Goal: Navigation & Orientation: Find specific page/section

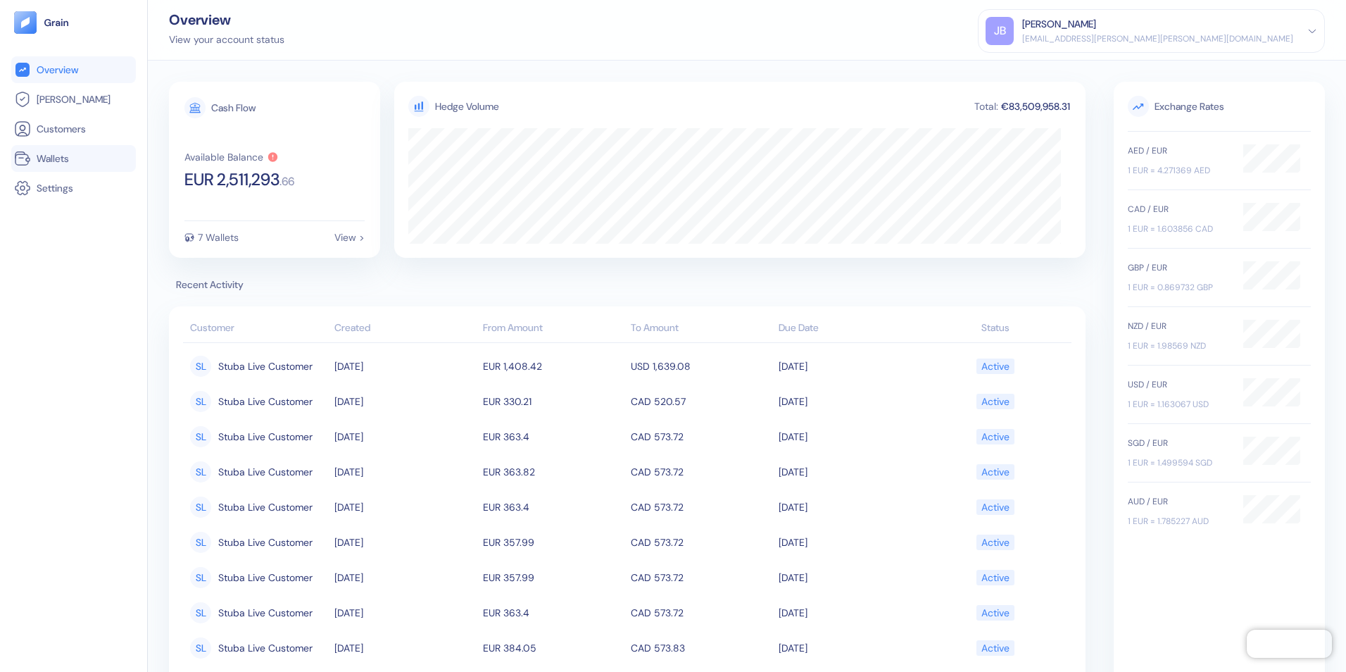
click at [56, 162] on span "Wallets" at bounding box center [53, 158] width 32 height 14
